Goal: Task Accomplishment & Management: Use online tool/utility

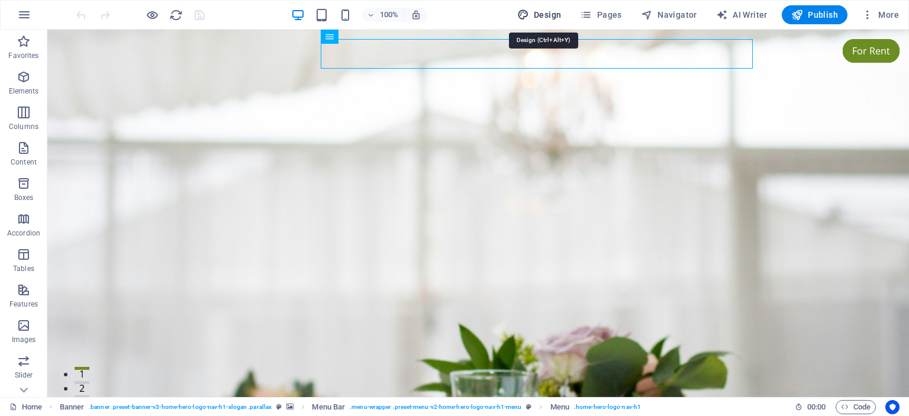
click at [551, 14] on span "Design" at bounding box center [539, 15] width 44 height 12
select select "px"
select select "200"
select select "px"
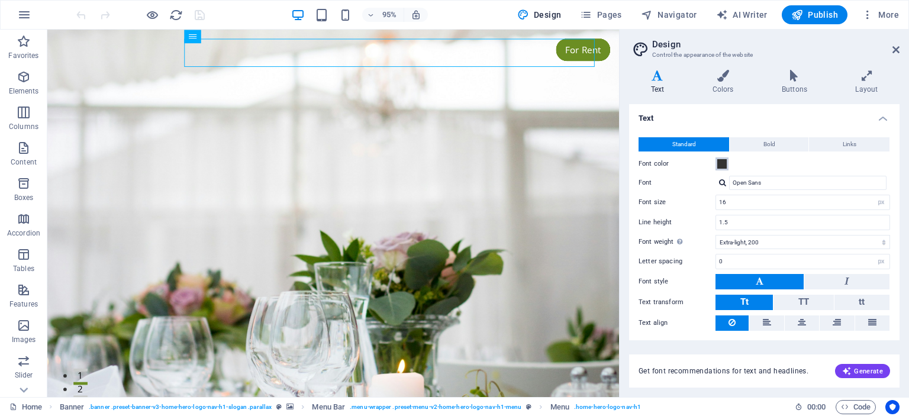
click at [724, 166] on span at bounding box center [721, 163] width 9 height 9
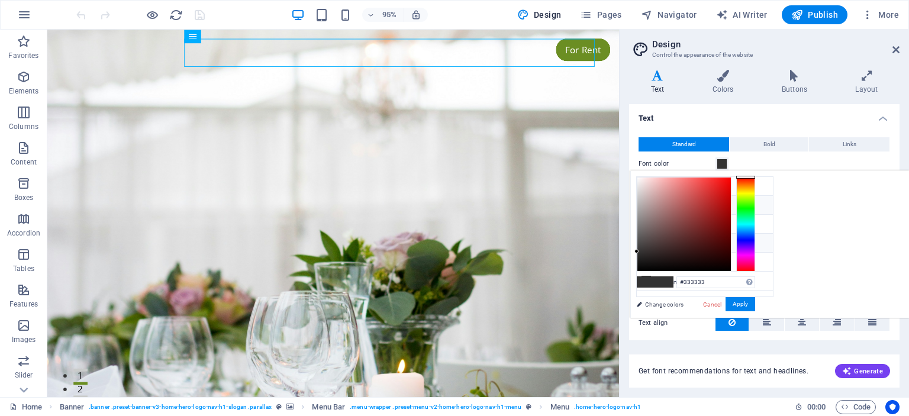
click at [670, 203] on li "Primary color #6B8E23" at bounding box center [705, 205] width 136 height 19
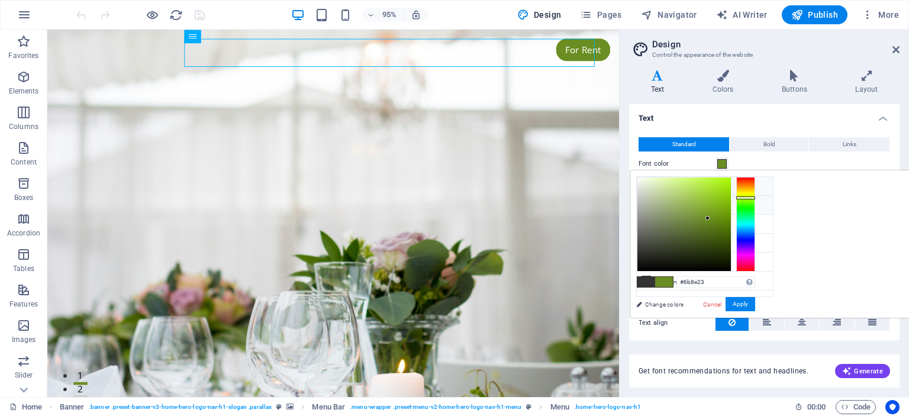
click at [669, 185] on li "Background color #FFFFFF" at bounding box center [705, 186] width 136 height 19
type input "#ffffff"
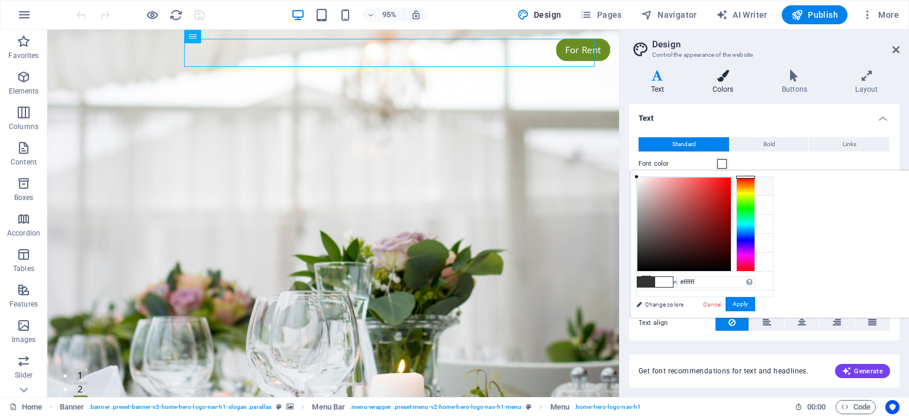
click at [731, 80] on icon at bounding box center [722, 76] width 64 height 12
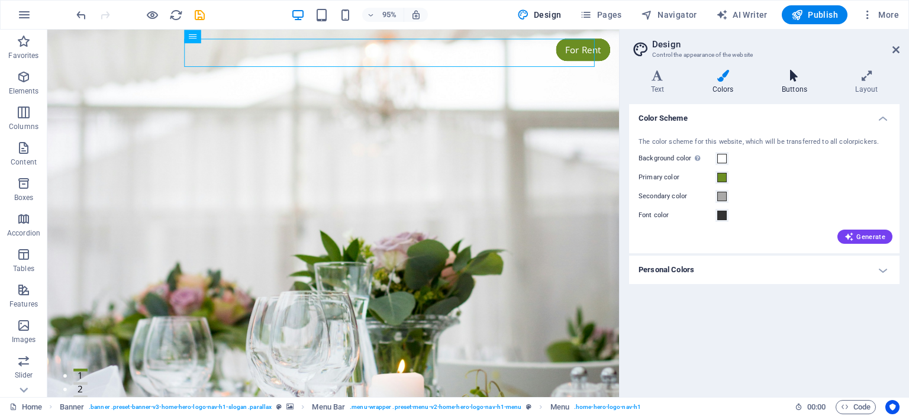
click at [784, 83] on h4 "Buttons" at bounding box center [796, 82] width 73 height 25
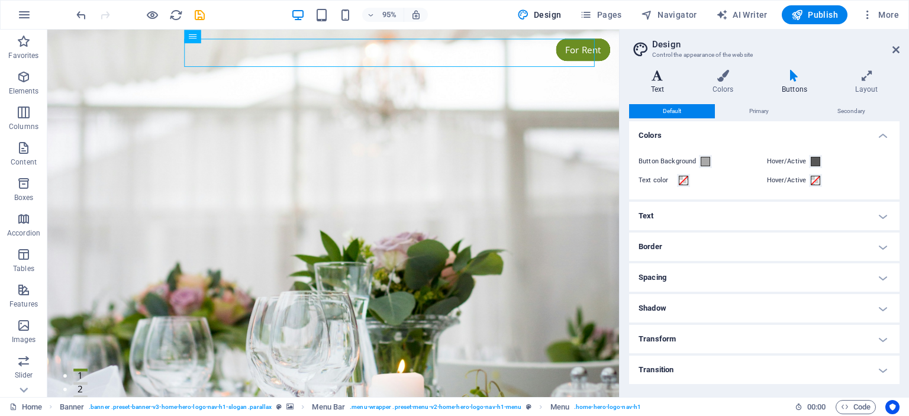
click at [653, 76] on icon at bounding box center [657, 76] width 57 height 12
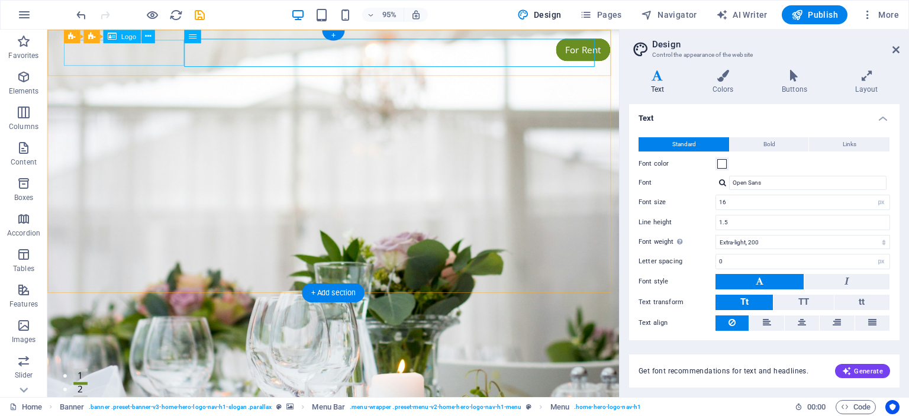
click at [172, 399] on div "standeal.md" at bounding box center [348, 412] width 558 height 27
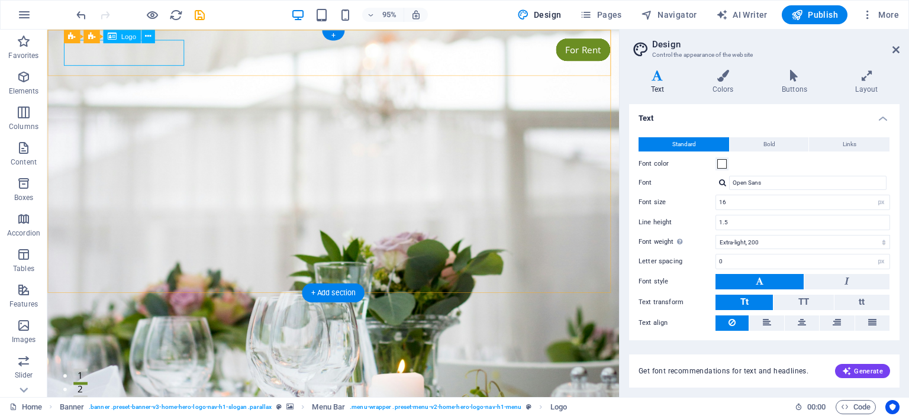
click at [185, 399] on div "standeal.md" at bounding box center [348, 412] width 558 height 27
click at [186, 399] on div "standeal.md" at bounding box center [348, 412] width 558 height 27
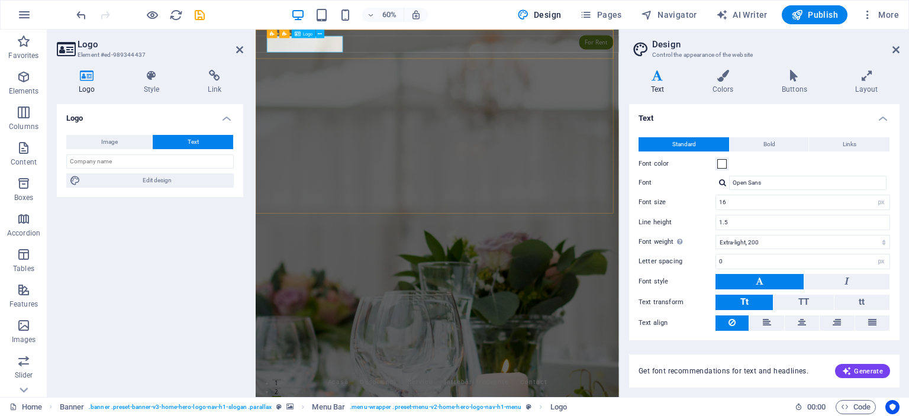
drag, startPoint x: 77, startPoint y: 82, endPoint x: 83, endPoint y: 82, distance: 6.5
click at [78, 82] on h4 "Logo" at bounding box center [89, 82] width 65 height 25
click at [88, 80] on icon at bounding box center [87, 76] width 60 height 12
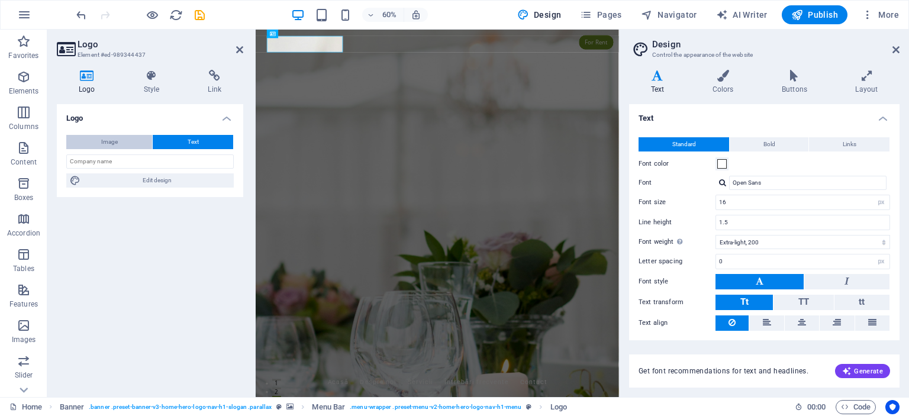
click at [107, 141] on span "Image" at bounding box center [109, 142] width 17 height 14
select select "DISABLED_OPTION_VALUE"
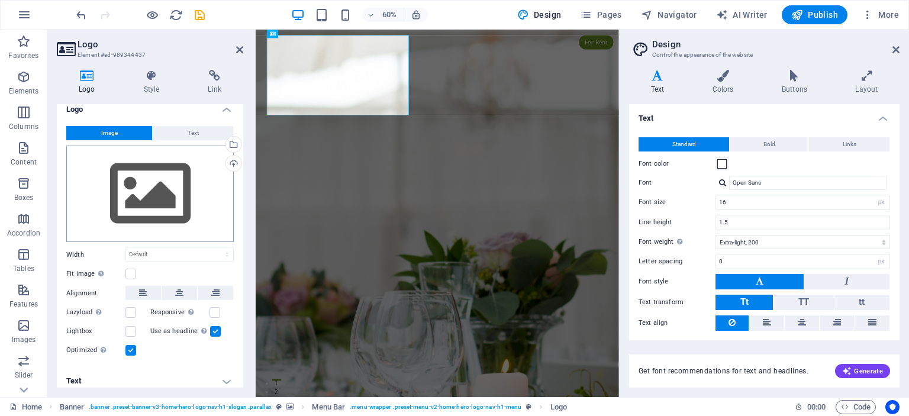
scroll to position [14, 0]
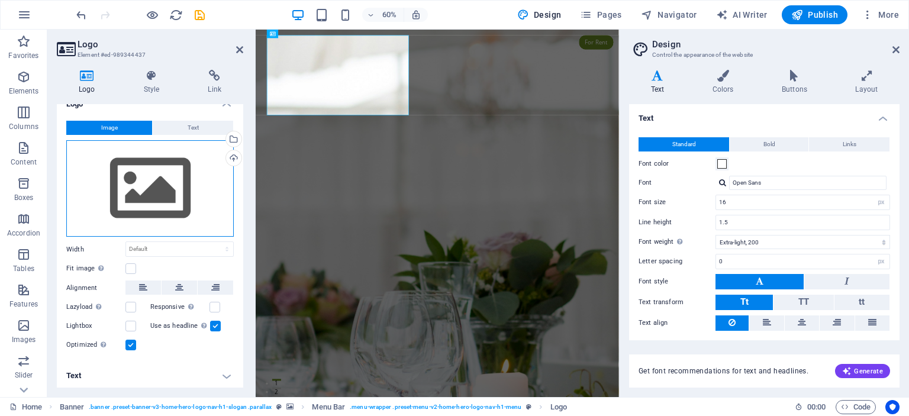
click at [158, 159] on div "Drag files here, click to choose files or select files from Files or our free s…" at bounding box center [149, 188] width 167 height 97
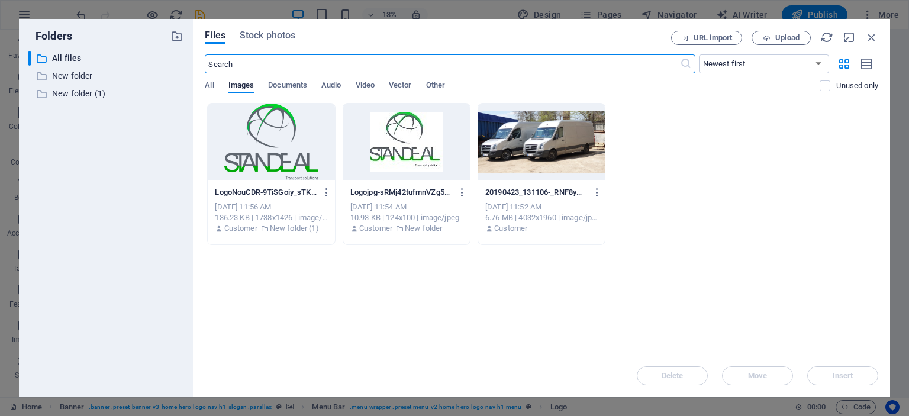
click at [270, 146] on div at bounding box center [271, 142] width 127 height 77
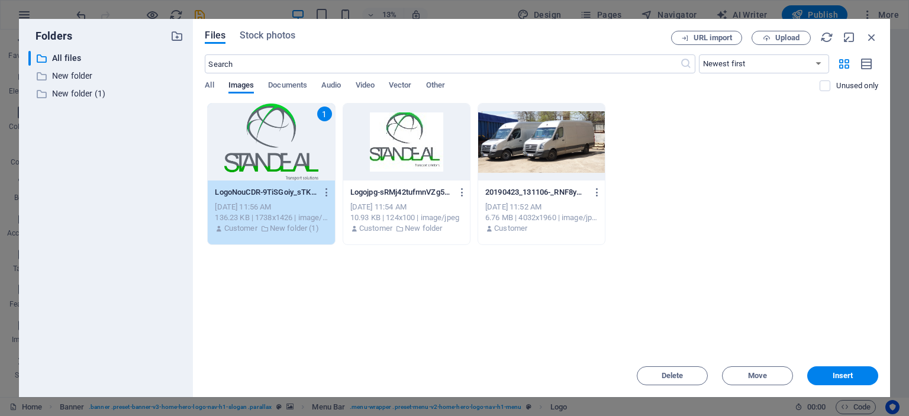
click at [270, 146] on div "1" at bounding box center [271, 142] width 127 height 77
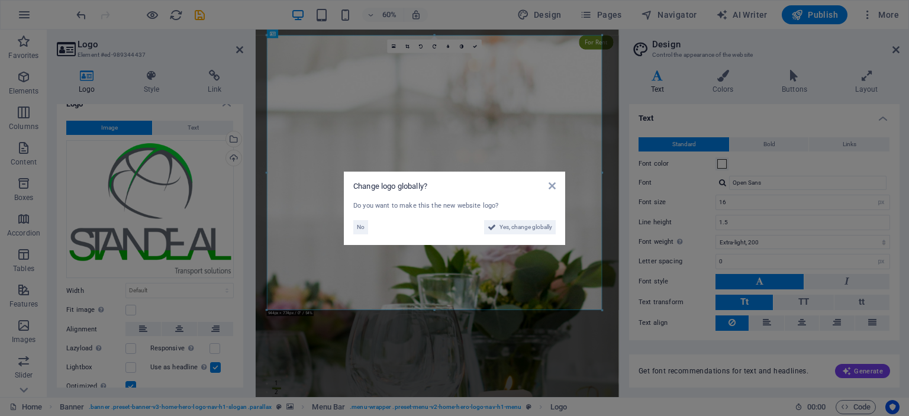
click at [600, 310] on aside "Change logo globally? Do you want to make this the new website logo? No Yes, ch…" at bounding box center [454, 208] width 909 height 416
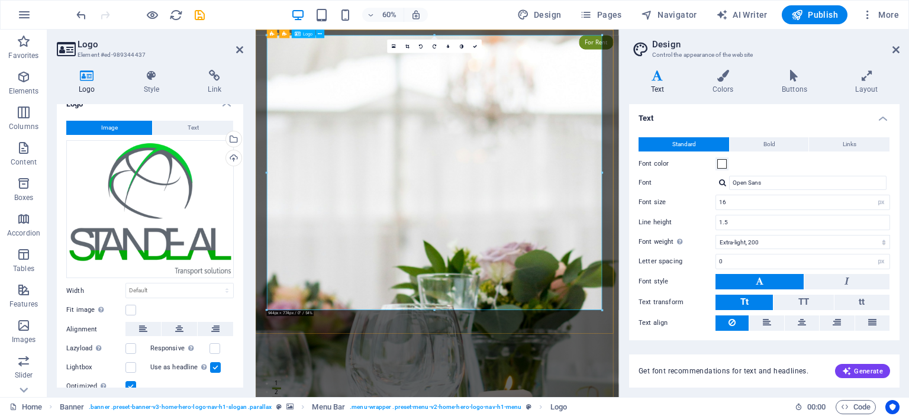
drag, startPoint x: 858, startPoint y: 338, endPoint x: 515, endPoint y: 232, distance: 359.3
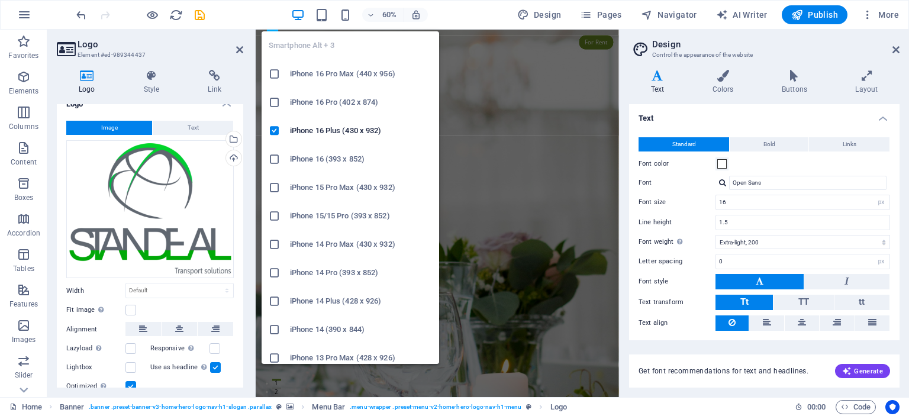
drag, startPoint x: 601, startPoint y: 308, endPoint x: 343, endPoint y: 22, distance: 385.3
type input "351"
select select "px"
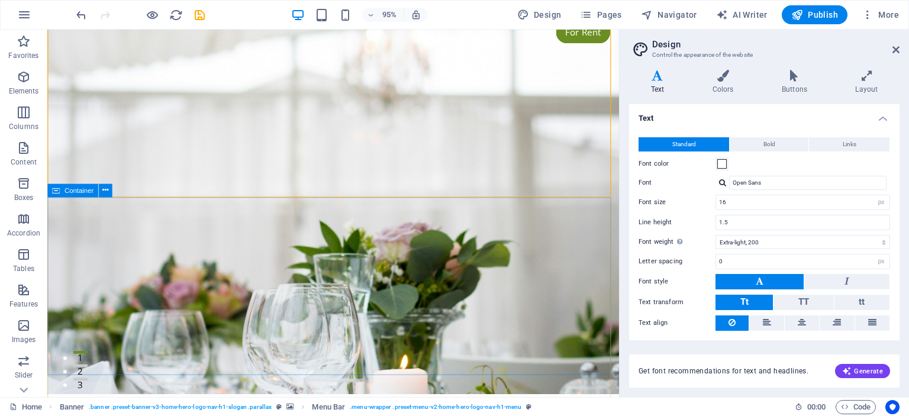
scroll to position [0, 0]
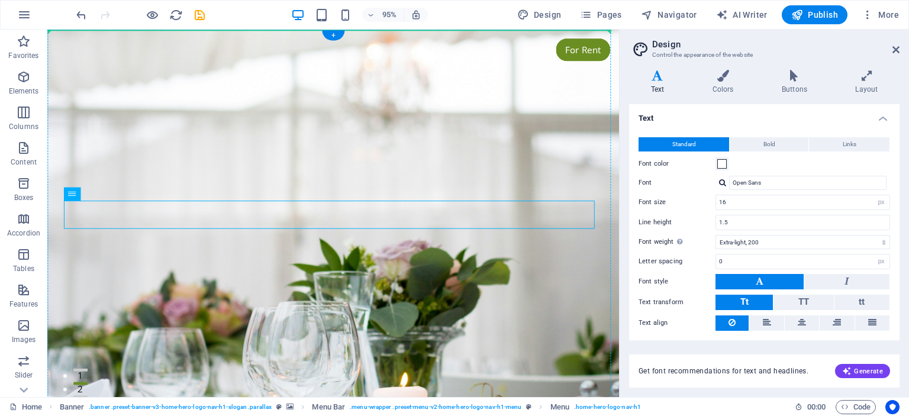
drag, startPoint x: 112, startPoint y: 225, endPoint x: 282, endPoint y: 184, distance: 175.3
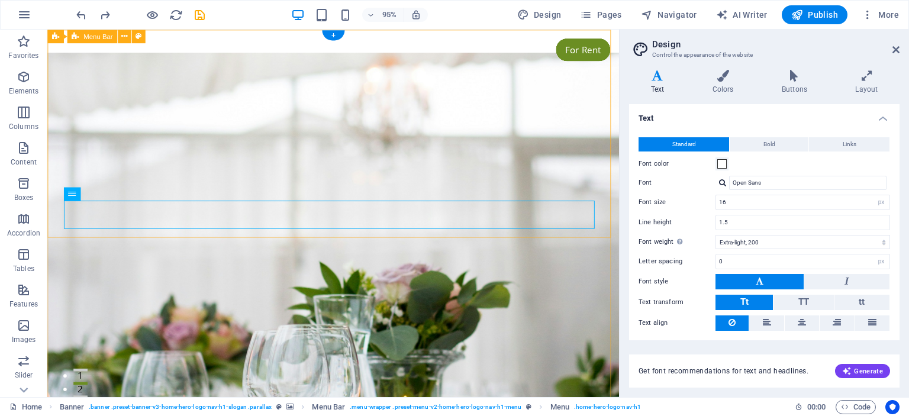
scroll to position [59, 0]
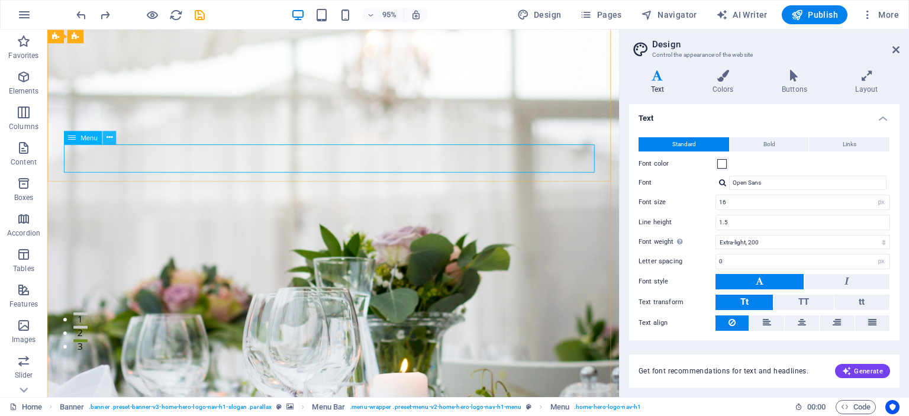
click at [110, 137] on icon at bounding box center [109, 137] width 6 height 12
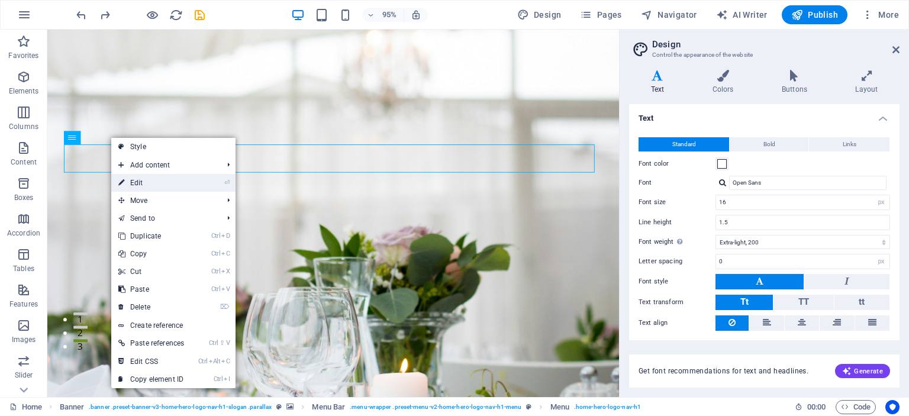
click at [138, 179] on link "⏎ Edit" at bounding box center [151, 183] width 80 height 18
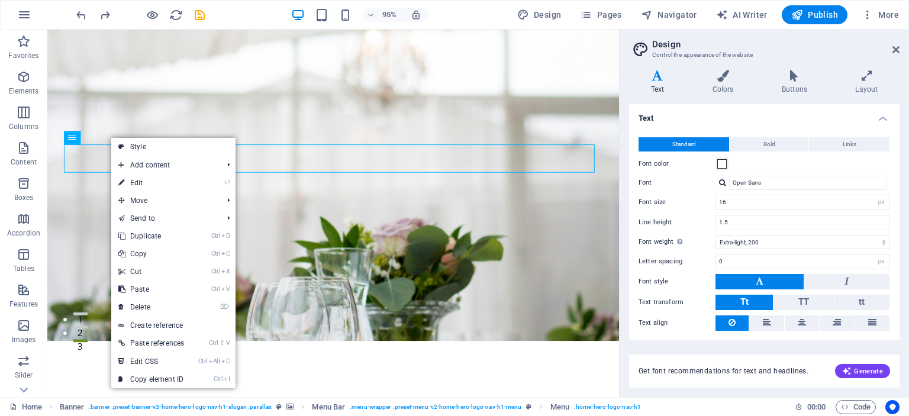
select select
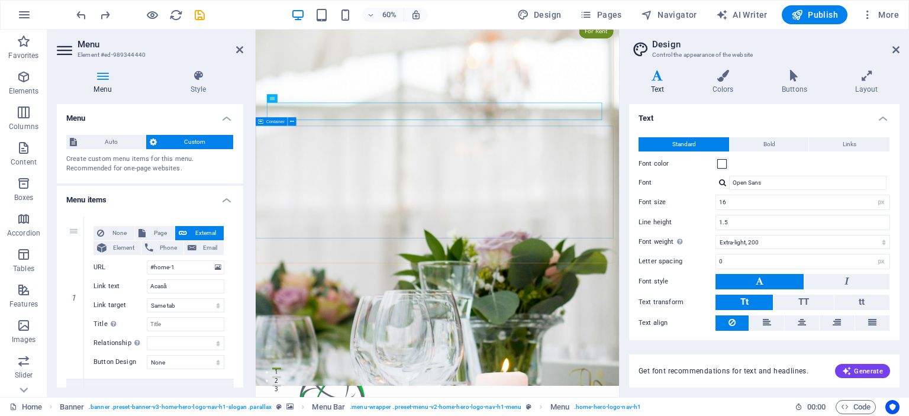
scroll to position [0, 0]
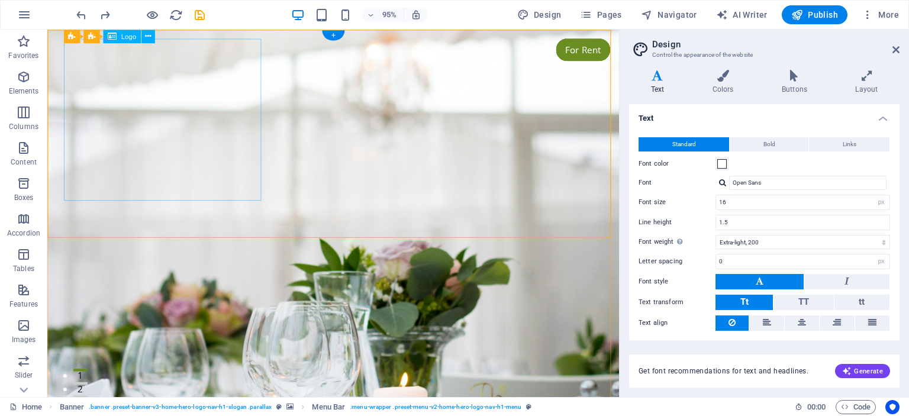
click at [153, 42] on button at bounding box center [148, 37] width 14 height 14
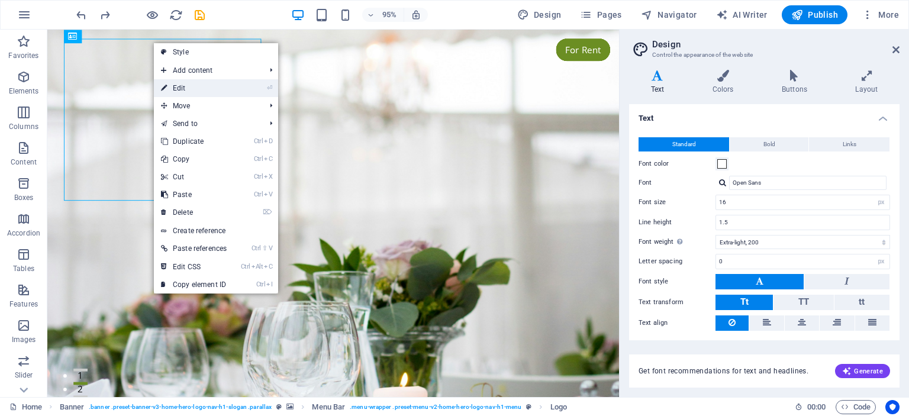
click at [180, 86] on link "⏎ Edit" at bounding box center [194, 88] width 80 height 18
select select "px"
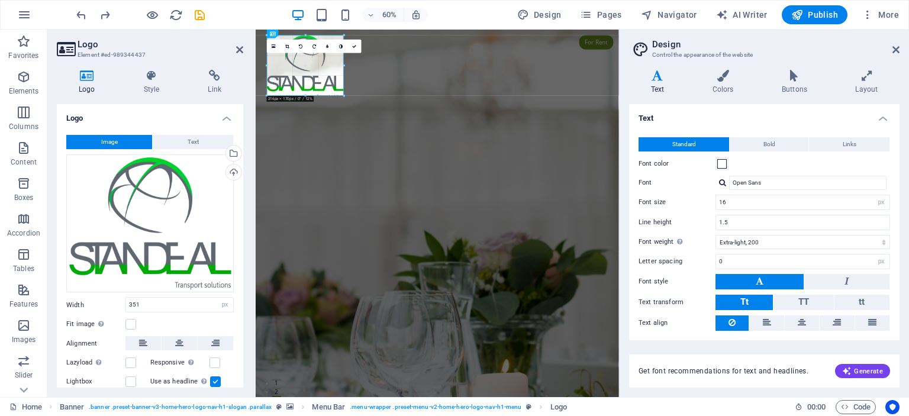
drag, startPoint x: 392, startPoint y: 137, endPoint x: 91, endPoint y: 63, distance: 310.7
type input "217"
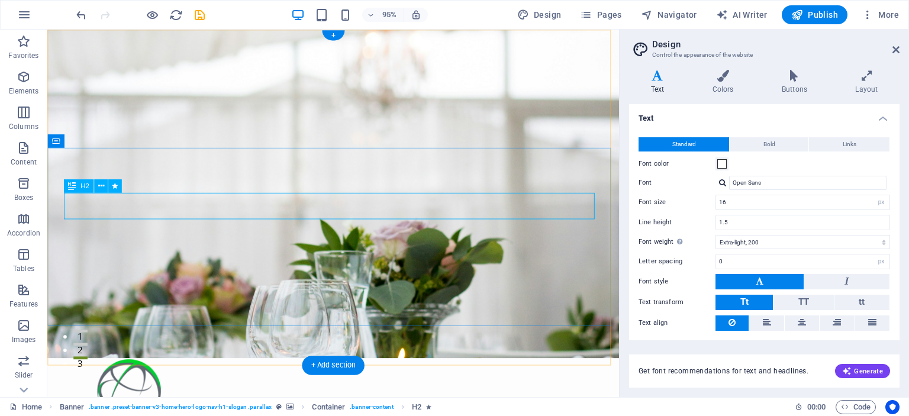
scroll to position [59, 0]
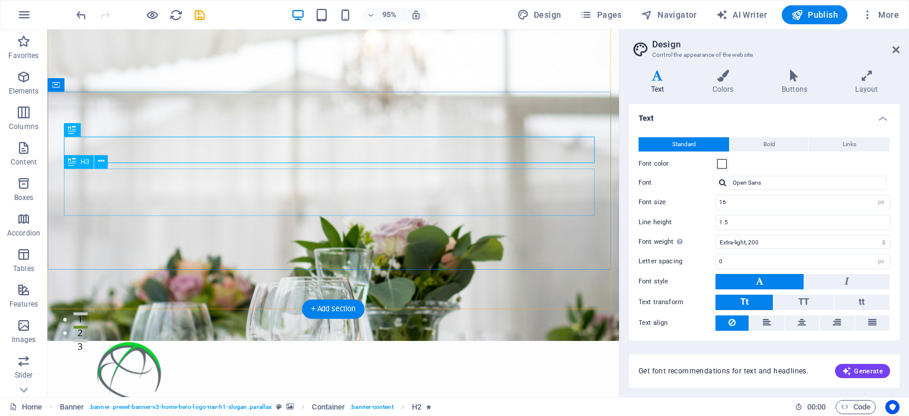
drag, startPoint x: 451, startPoint y: 201, endPoint x: 354, endPoint y: 208, distance: 96.7
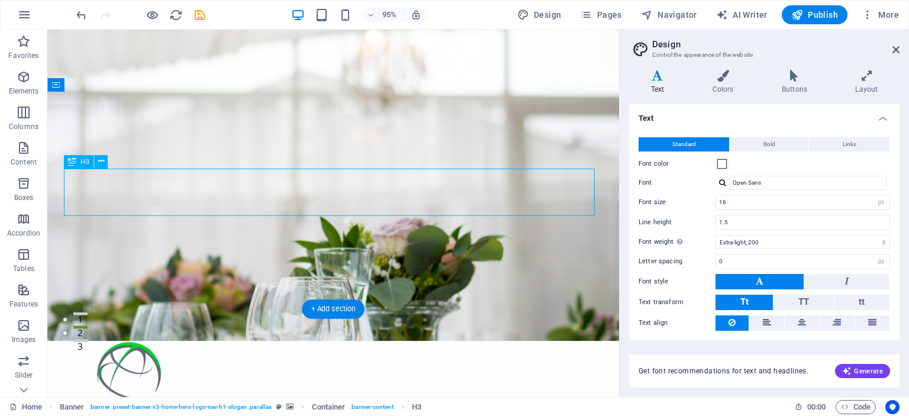
click at [98, 160] on icon at bounding box center [101, 162] width 6 height 12
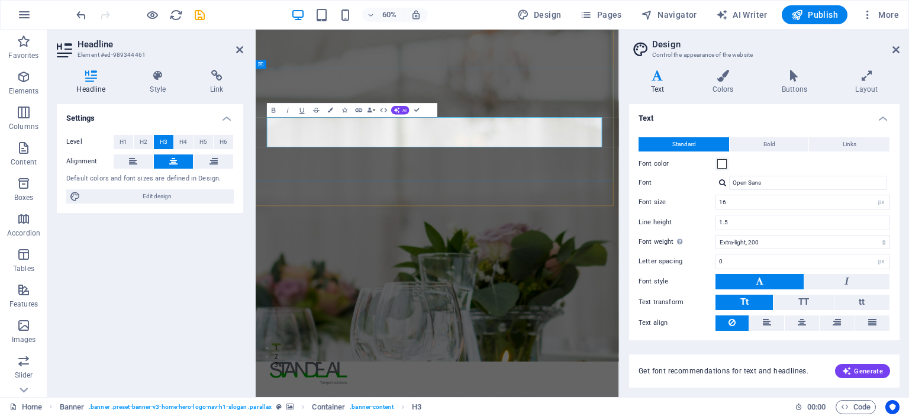
drag, startPoint x: 800, startPoint y: 265, endPoint x: 804, endPoint y: 183, distance: 82.3
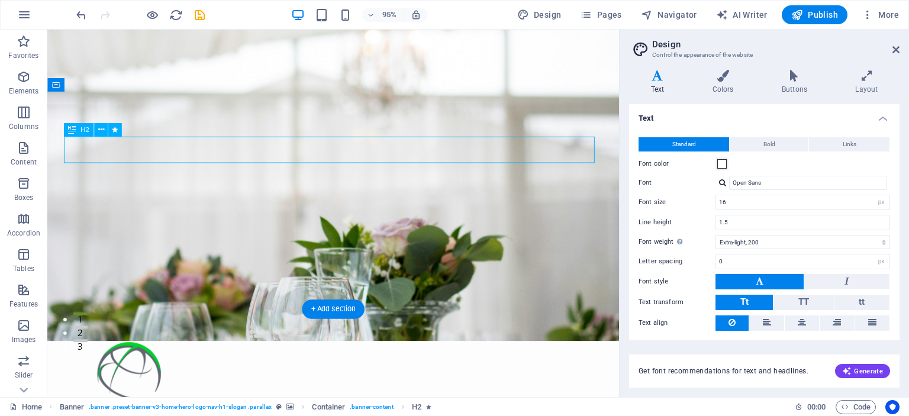
drag, startPoint x: 234, startPoint y: 153, endPoint x: 272, endPoint y: 176, distance: 43.8
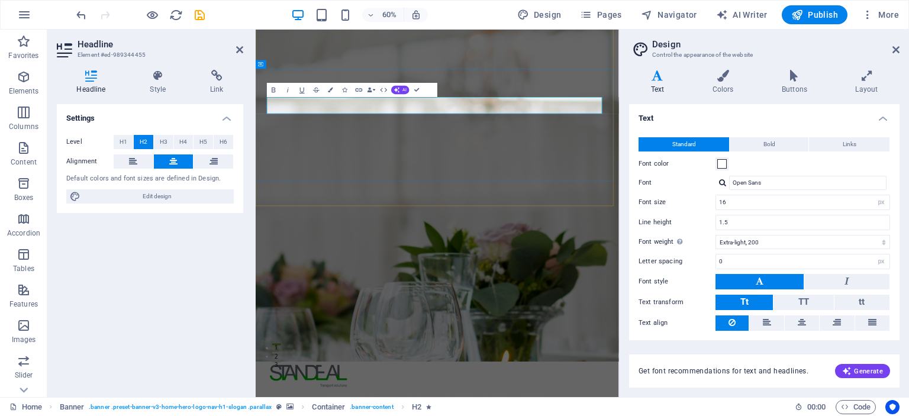
drag, startPoint x: 455, startPoint y: 151, endPoint x: 342, endPoint y: 151, distance: 113.0
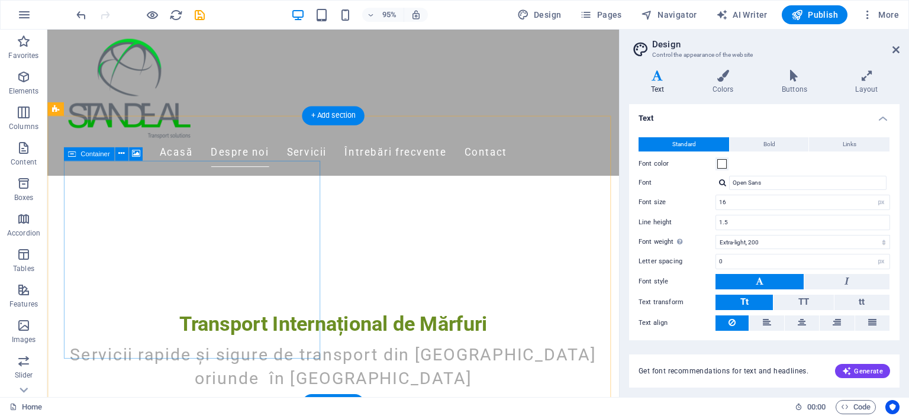
scroll to position [237, 0]
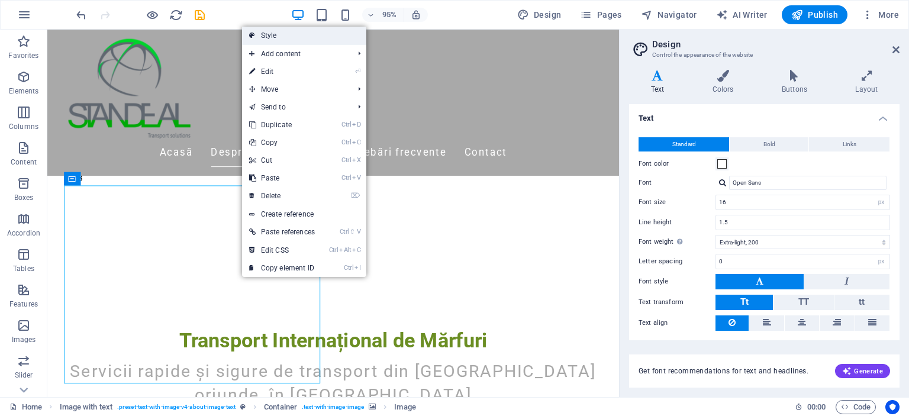
drag, startPoint x: 292, startPoint y: 37, endPoint x: 69, endPoint y: 396, distance: 422.7
click at [292, 37] on link "Style" at bounding box center [304, 36] width 124 height 18
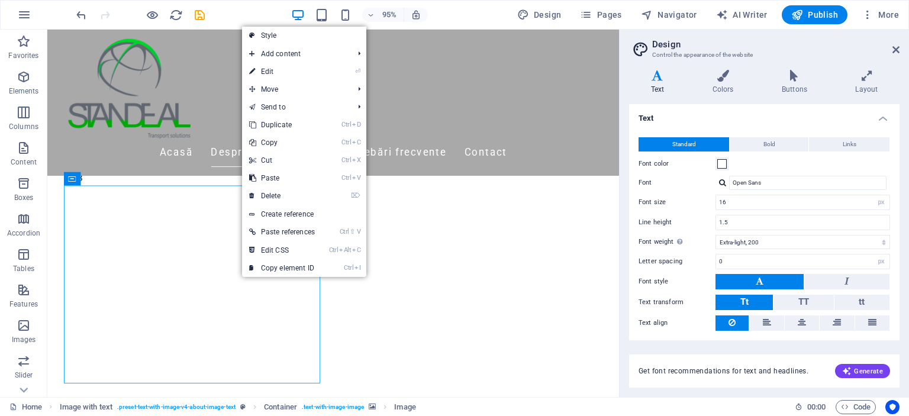
select select "rem"
select select "px"
select select "preset-text-with-image-v4-about-image-text"
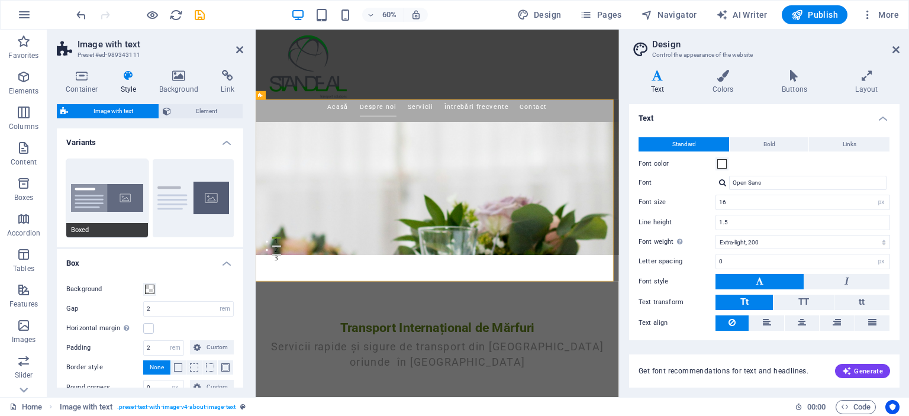
click at [117, 193] on button "Boxed" at bounding box center [107, 198] width 82 height 78
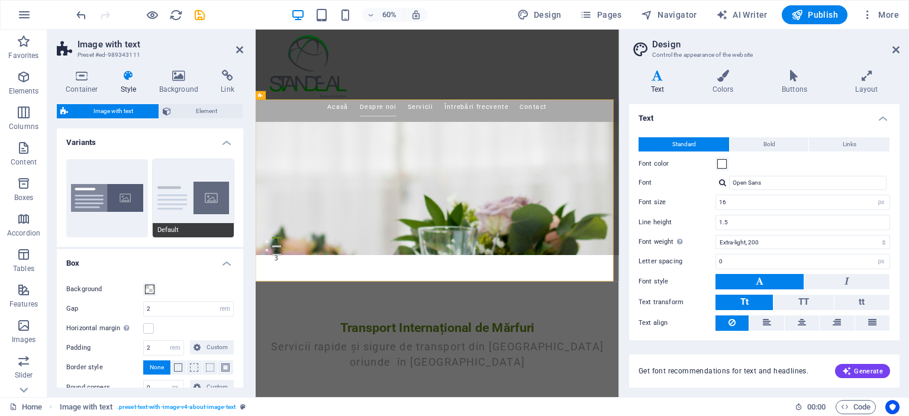
type input "0"
type input "2.5"
click at [203, 193] on button "Default" at bounding box center [194, 198] width 82 height 78
type input "2"
type input "0"
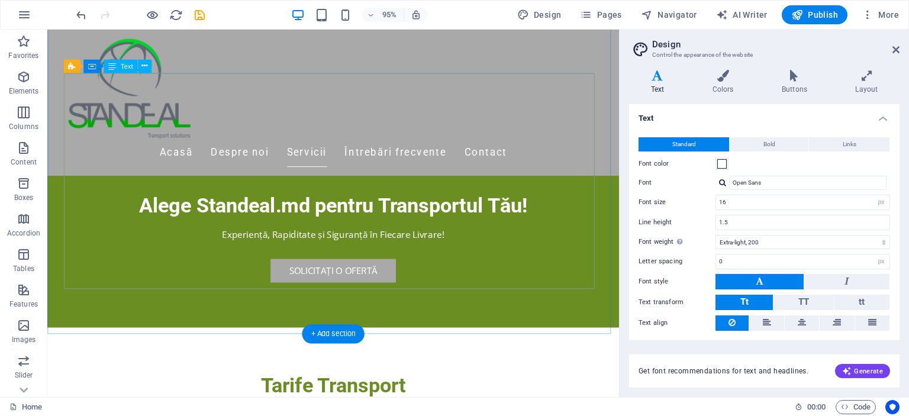
scroll to position [2781, 0]
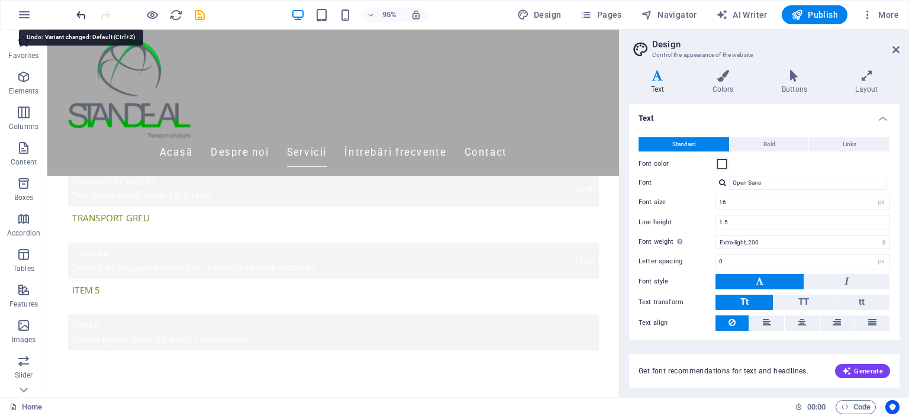
click at [79, 15] on icon "undo" at bounding box center [82, 15] width 14 height 14
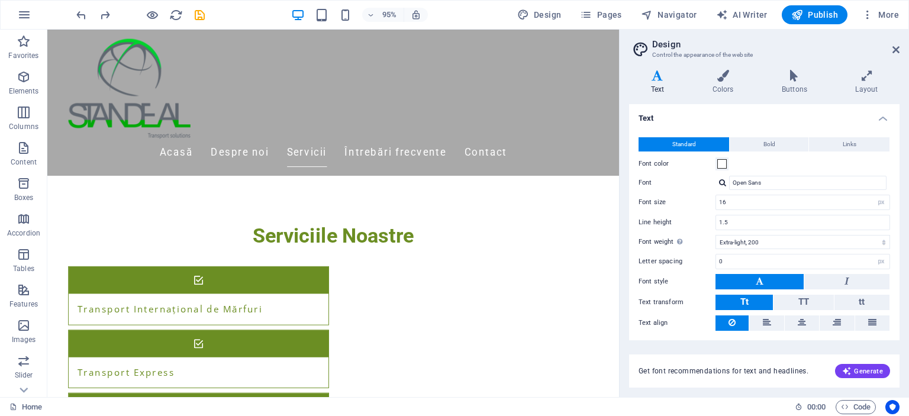
scroll to position [285, 0]
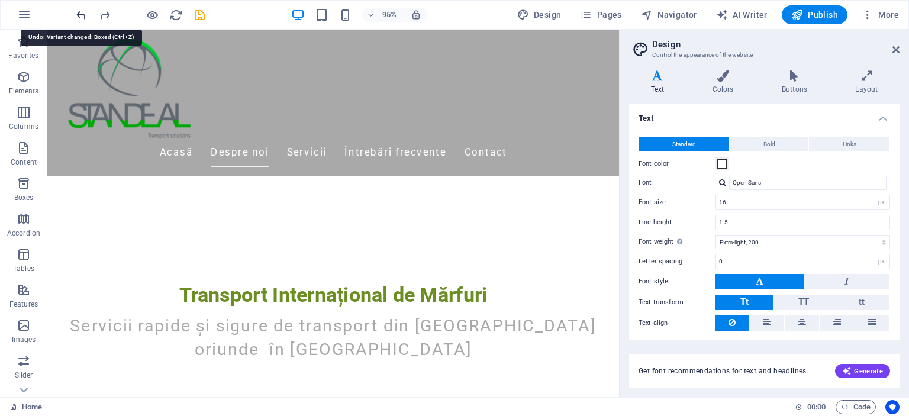
click at [80, 12] on icon "undo" at bounding box center [82, 15] width 14 height 14
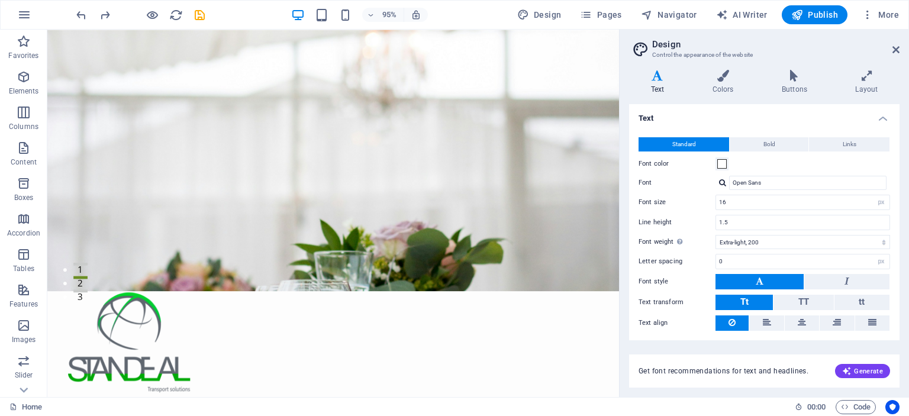
scroll to position [48, 0]
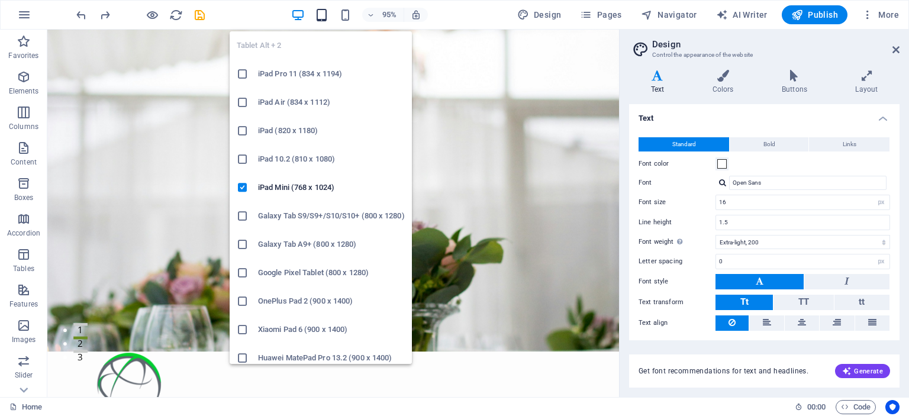
click at [322, 14] on icon "button" at bounding box center [322, 15] width 14 height 14
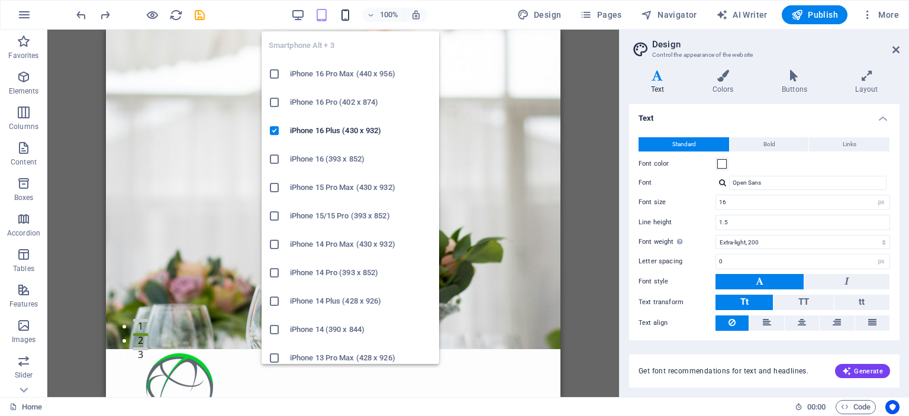
click at [347, 14] on icon "button" at bounding box center [345, 15] width 14 height 14
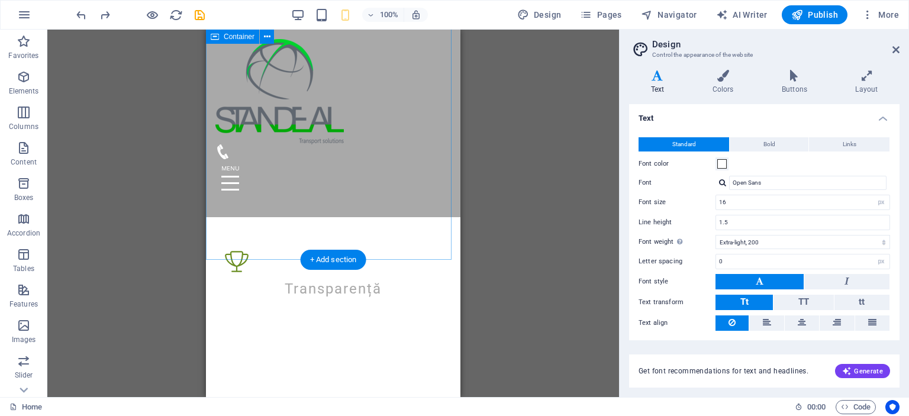
scroll to position [1479, 0]
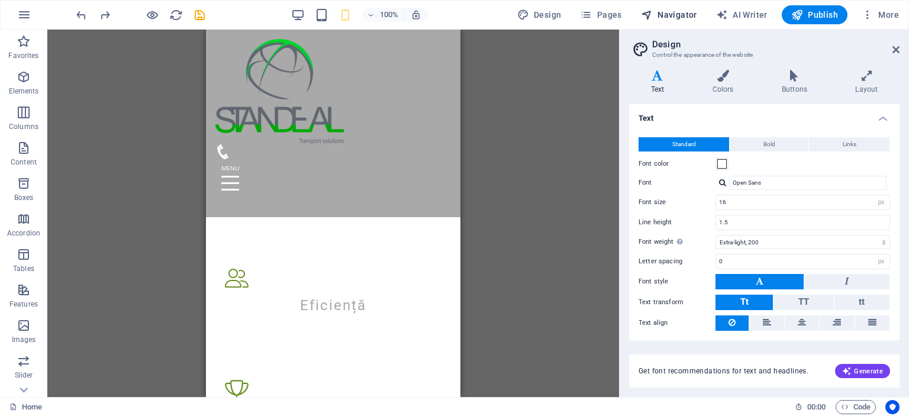
click at [679, 12] on span "Navigator" at bounding box center [669, 15] width 56 height 12
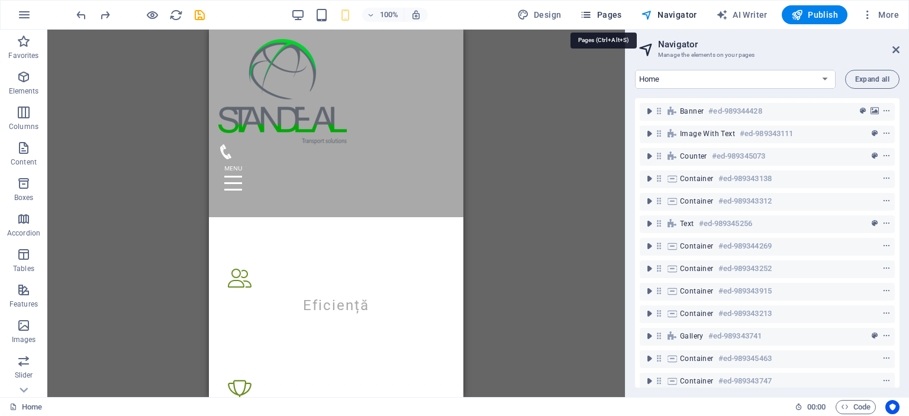
click at [618, 14] on span "Pages" at bounding box center [600, 15] width 41 height 12
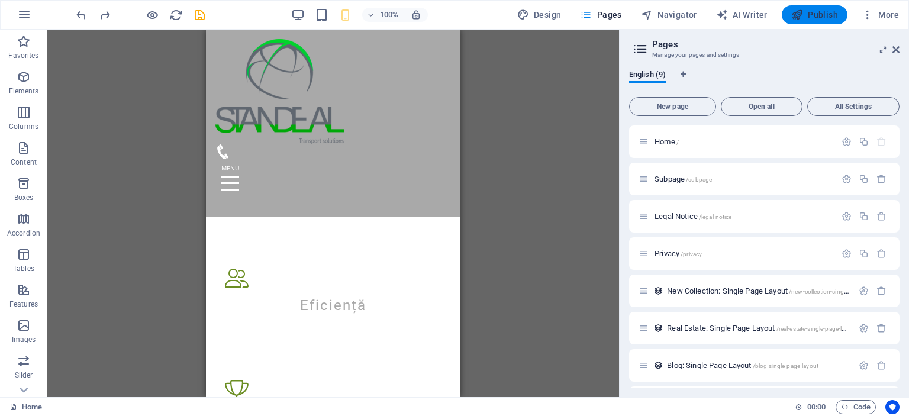
click at [802, 15] on icon "button" at bounding box center [797, 15] width 12 height 12
checkbox input "false"
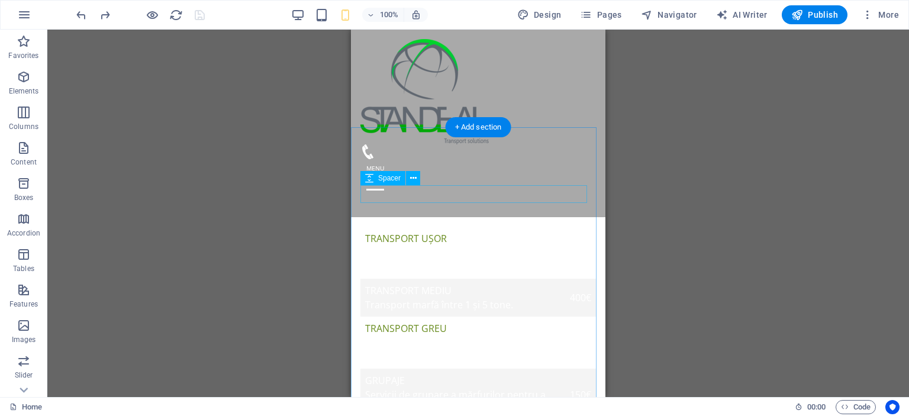
scroll to position [2366, 0]
